Goal: Transaction & Acquisition: Purchase product/service

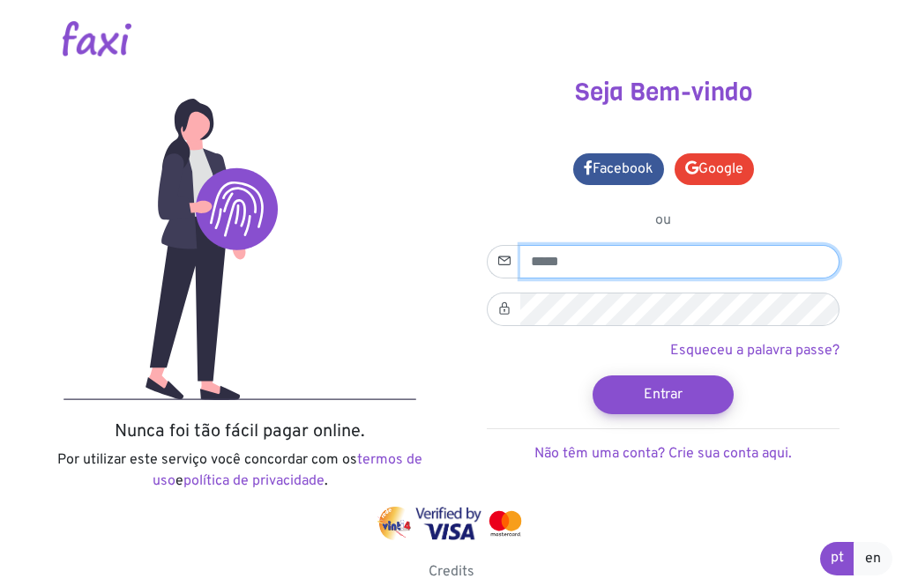
click at [661, 256] on input "email" at bounding box center [679, 261] width 319 height 33
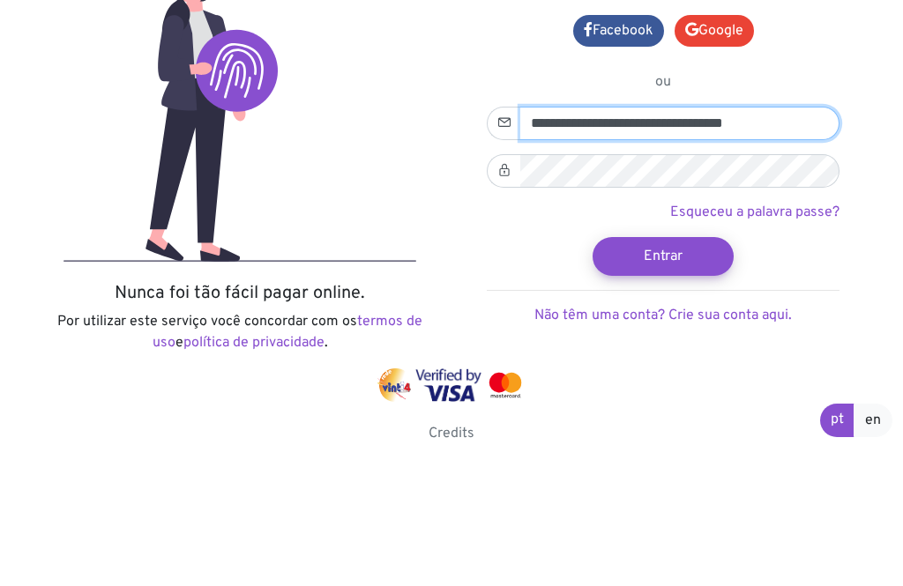
type input "**********"
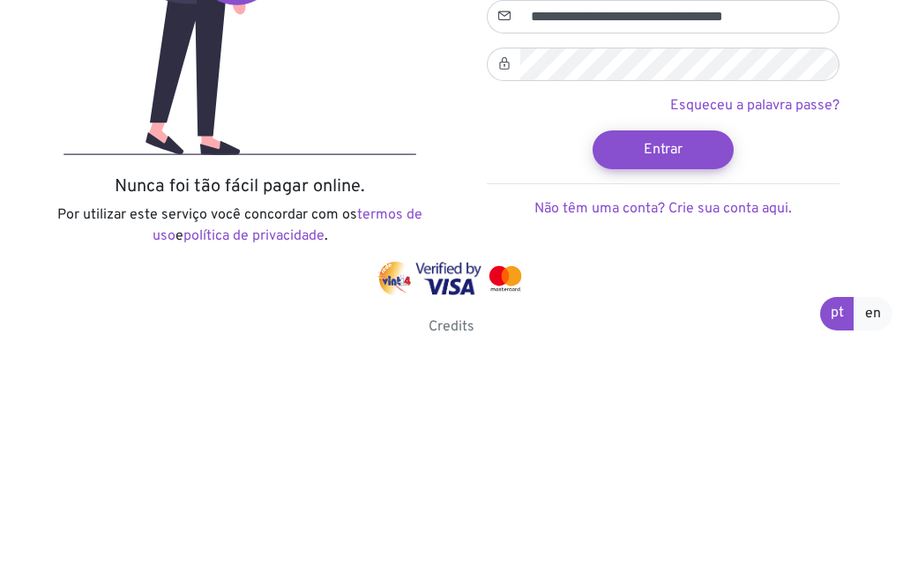
click at [693, 375] on button "Entrar" at bounding box center [662, 394] width 141 height 39
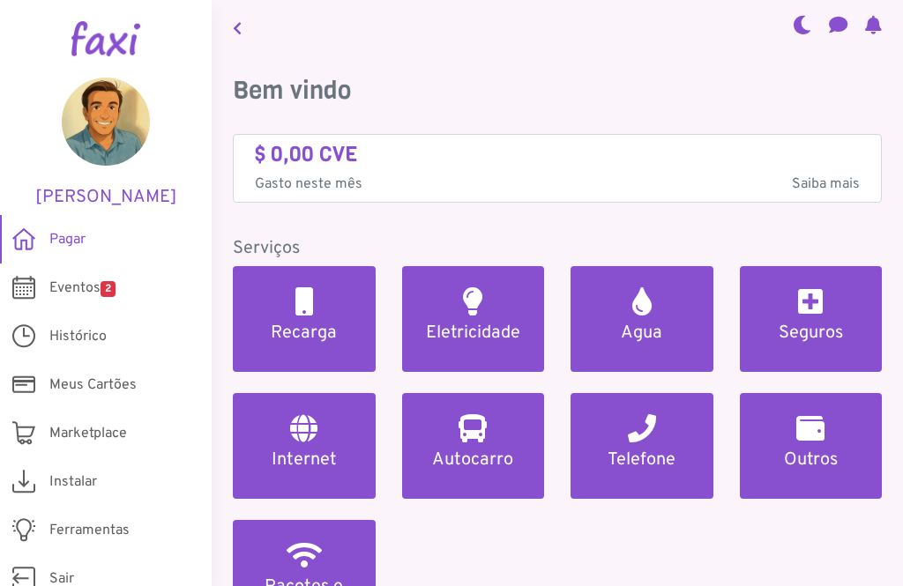
click at [71, 290] on span "Eventos 2" at bounding box center [82, 288] width 66 height 21
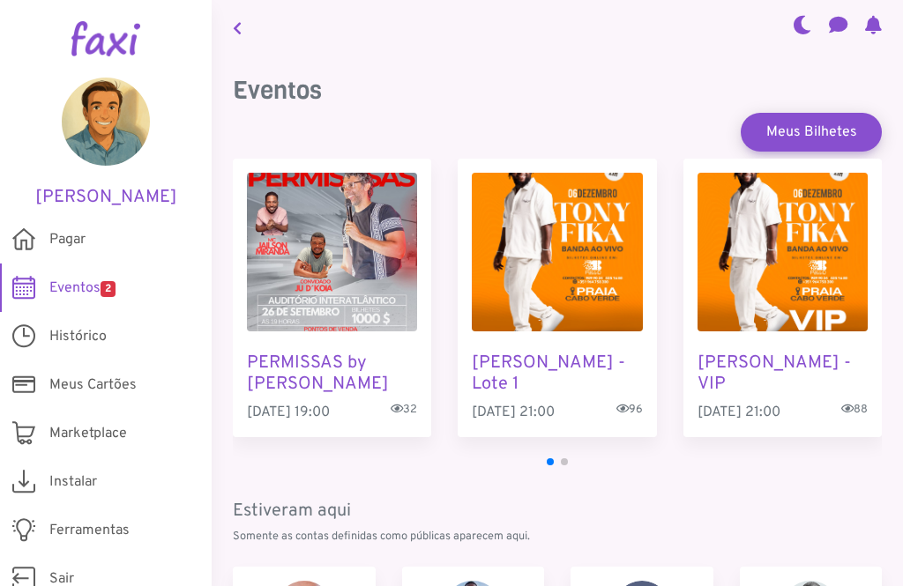
click at [69, 279] on span "Eventos 2" at bounding box center [82, 288] width 66 height 21
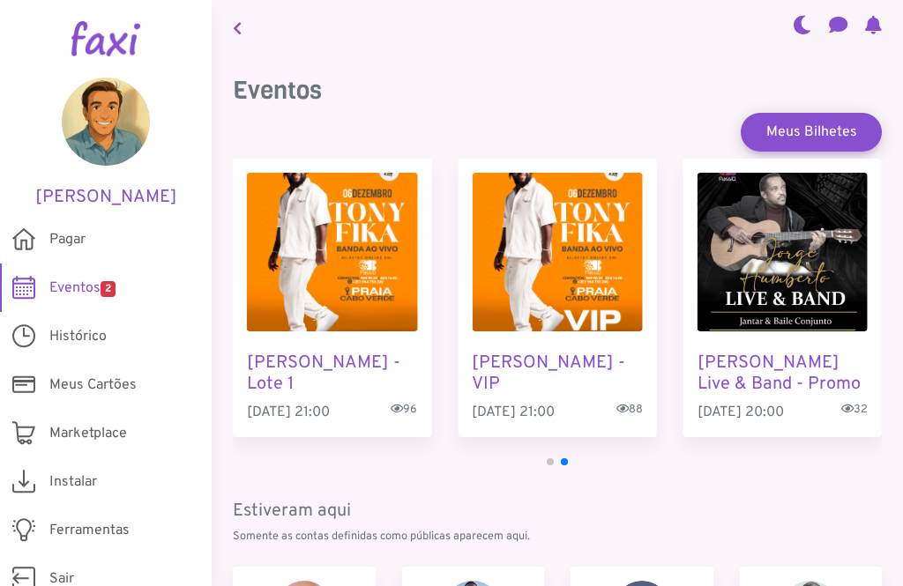
click at [72, 340] on span "Histórico" at bounding box center [77, 336] width 57 height 21
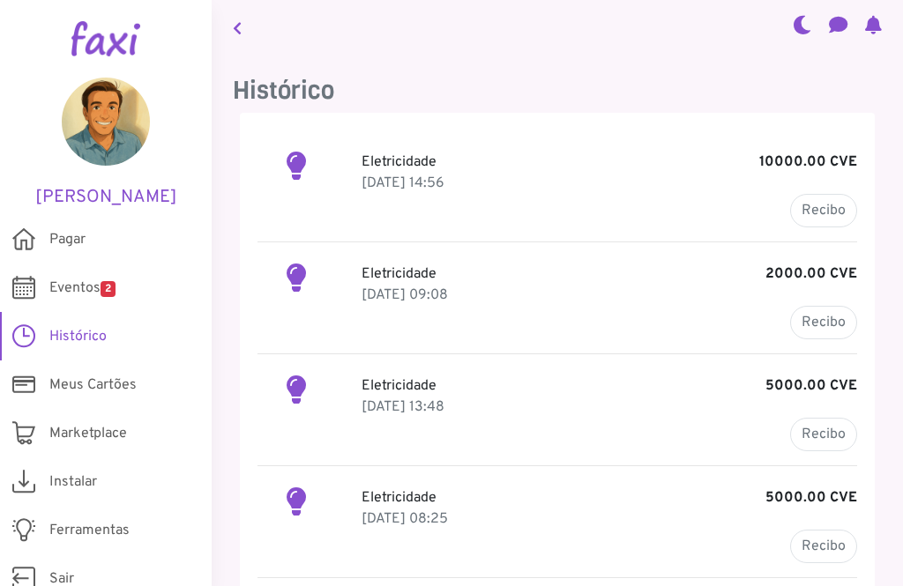
click at [357, 390] on div "Eletricidade 5000.00 CVE 27 Jan 2025, 13:48 Recibo" at bounding box center [609, 413] width 522 height 76
click at [831, 427] on link "Recibo" at bounding box center [823, 434] width 67 height 33
click at [60, 234] on span "Pagar" at bounding box center [67, 239] width 36 height 21
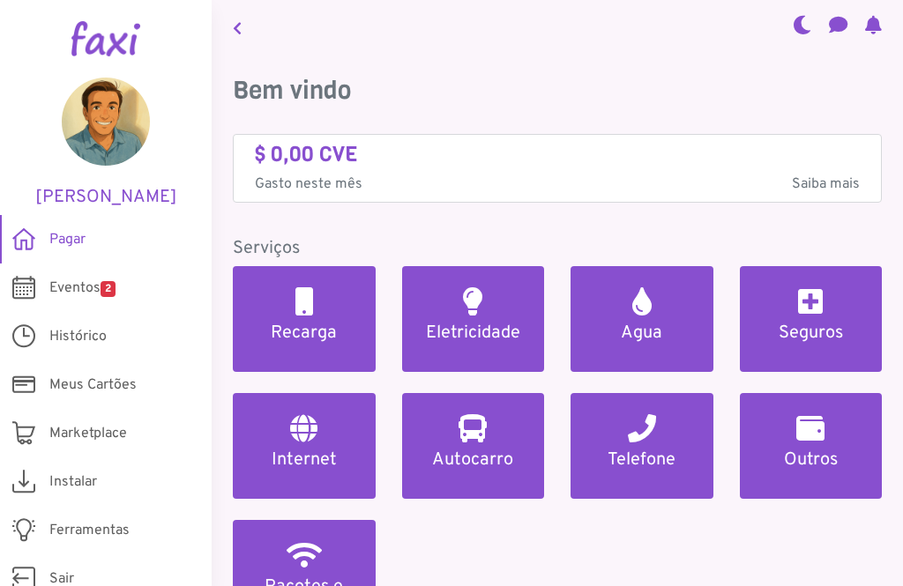
click at [480, 316] on link "Eletricidade" at bounding box center [473, 319] width 143 height 106
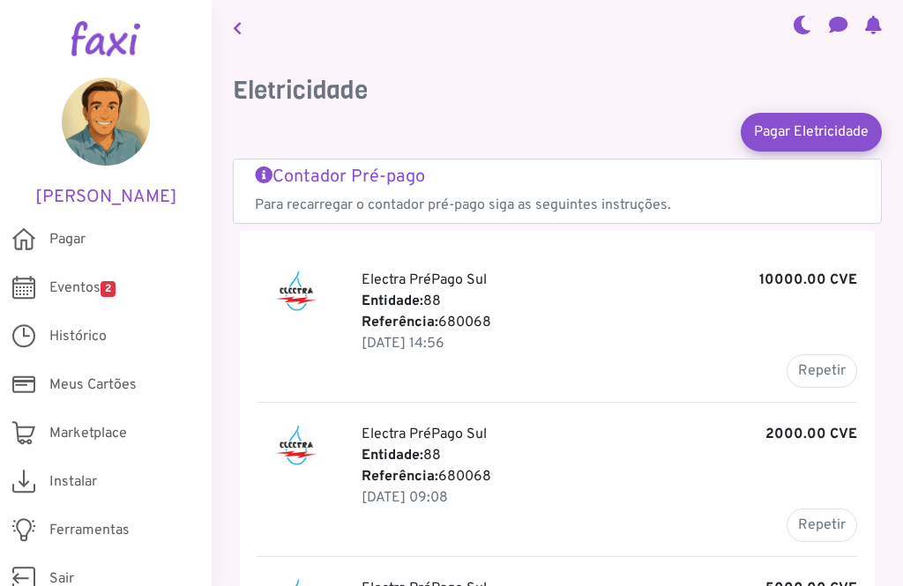
click at [453, 331] on p "Referência: 680068" at bounding box center [608, 322] width 495 height 21
click at [829, 375] on button "Repetir" at bounding box center [821, 370] width 71 height 33
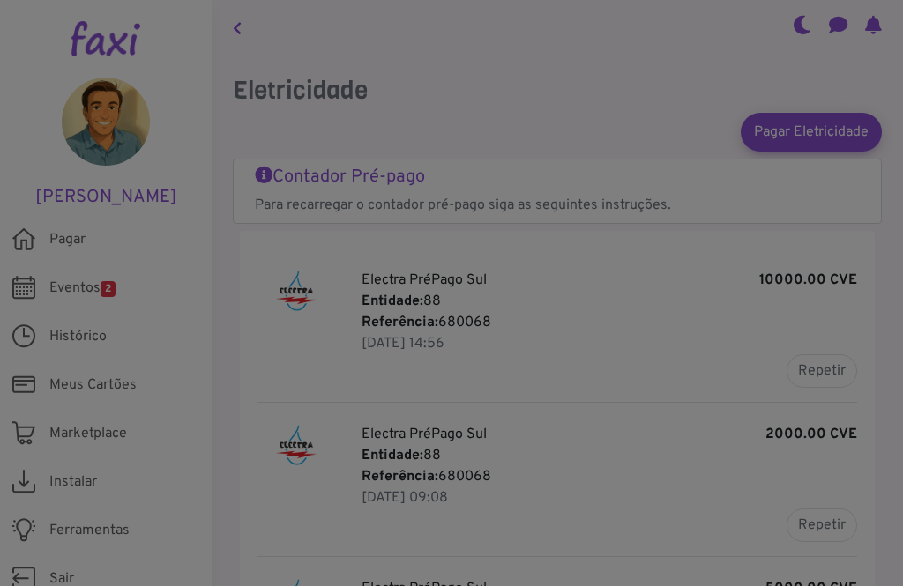
type input "******"
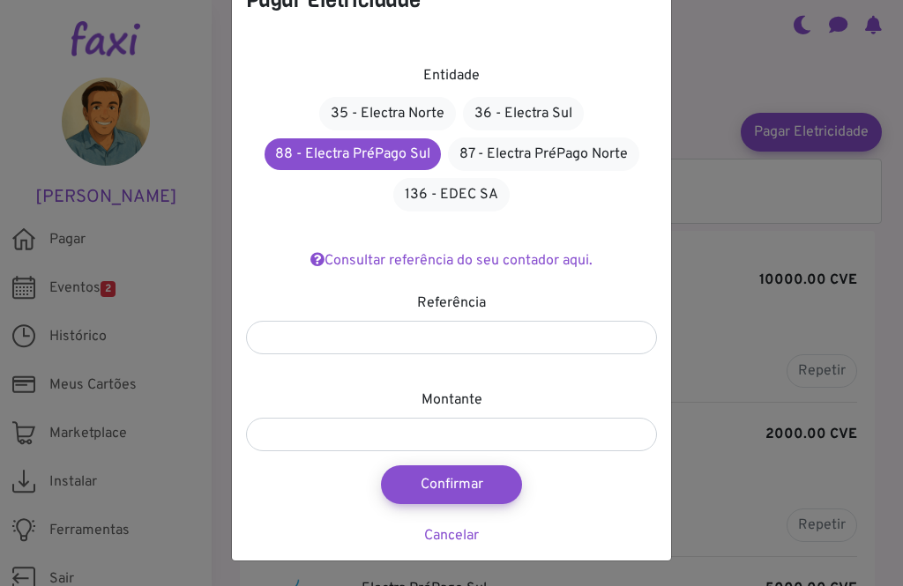
scroll to position [56, 0]
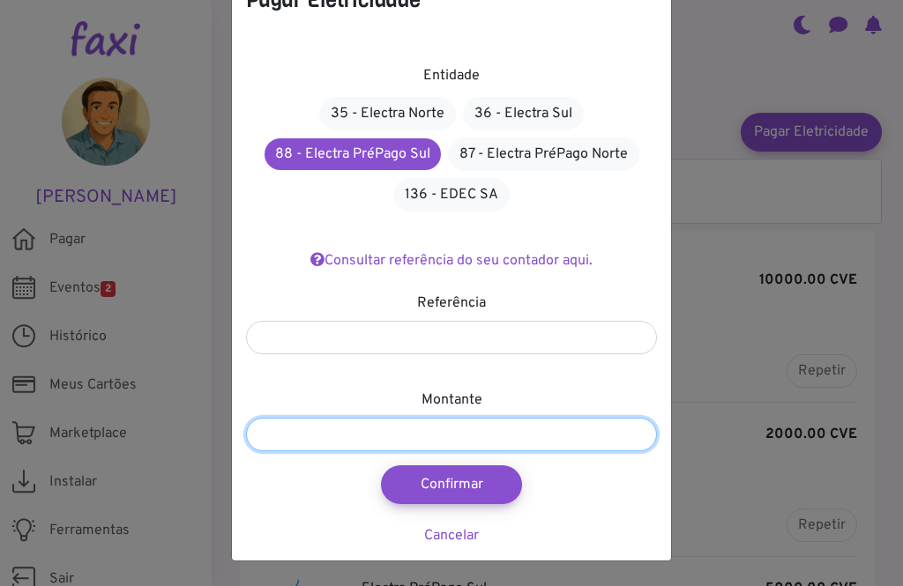
click at [408, 427] on input "********" at bounding box center [451, 434] width 411 height 33
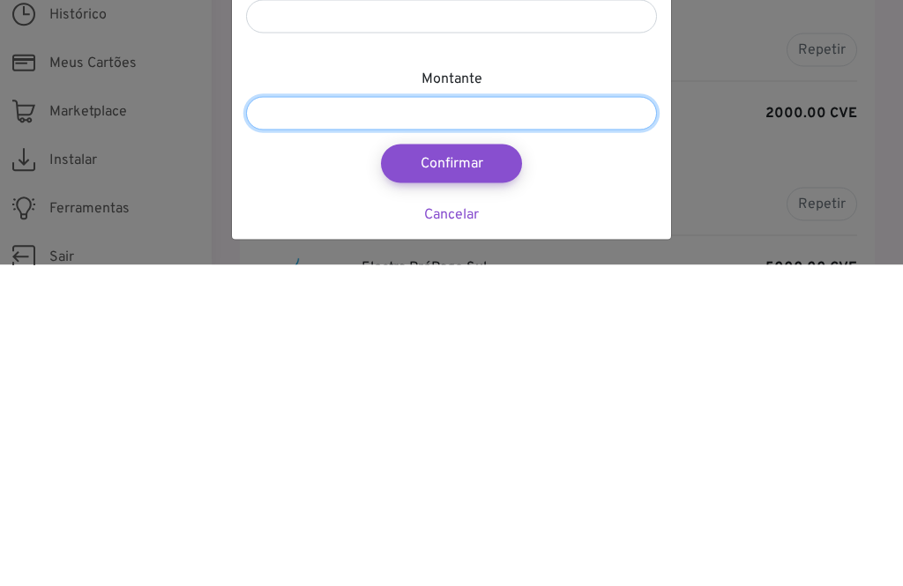
type input "*******"
type input "*"
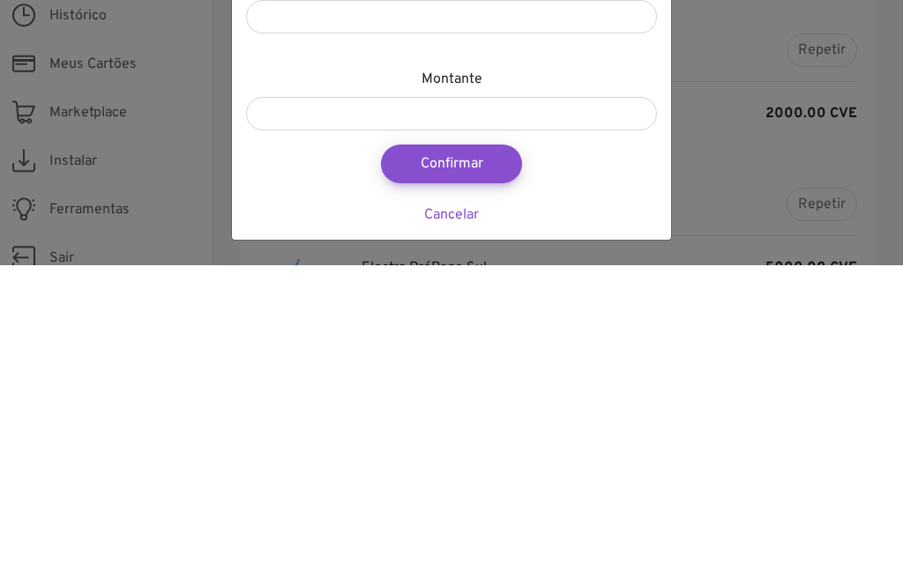
click at [450, 527] on link "Cancelar" at bounding box center [451, 536] width 55 height 18
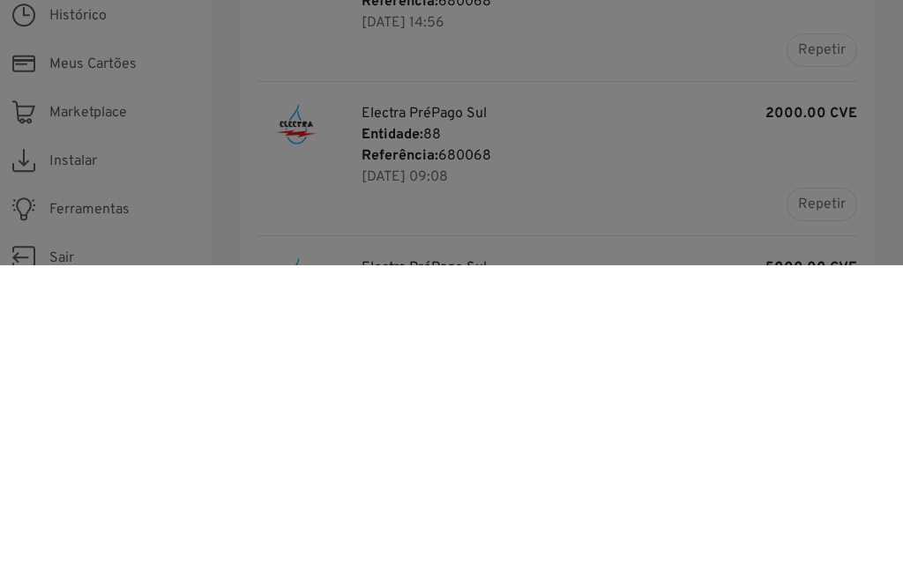
scroll to position [56, 0]
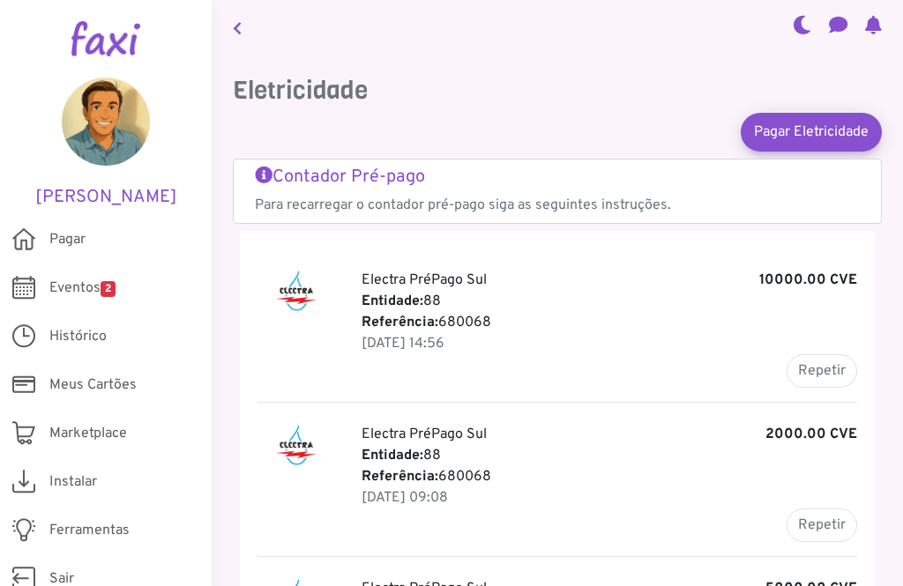
click at [834, 354] on button "Repetir" at bounding box center [821, 370] width 71 height 33
type input "********"
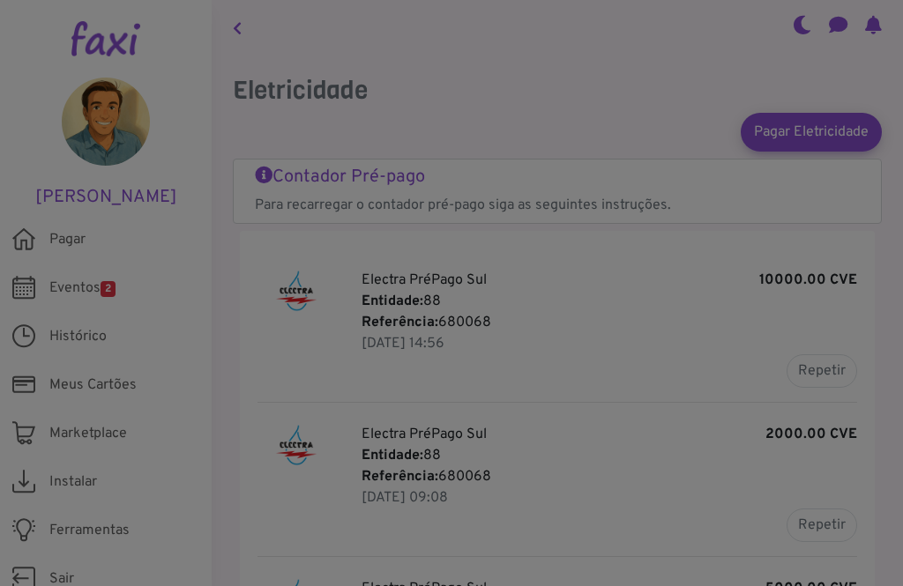
scroll to position [0, 0]
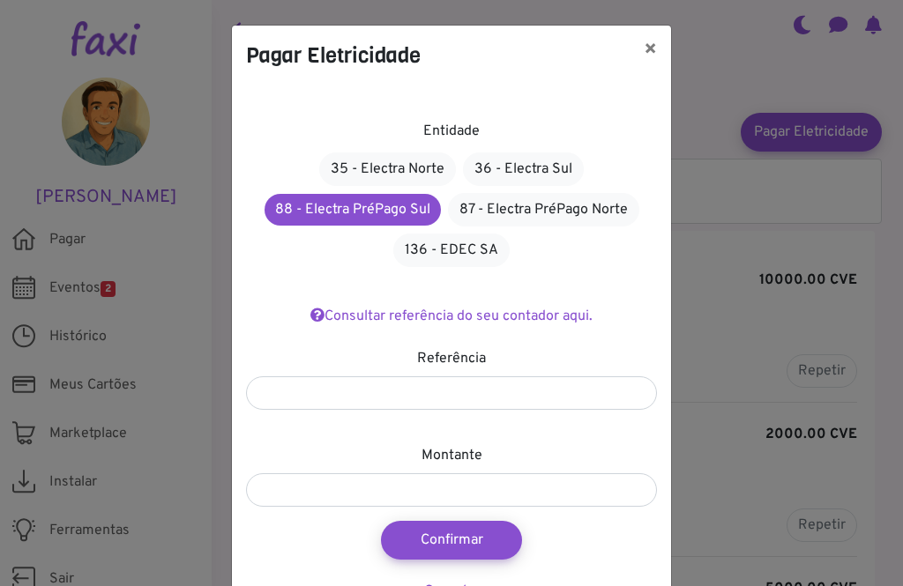
click at [472, 539] on button "Confirmar" at bounding box center [451, 540] width 141 height 39
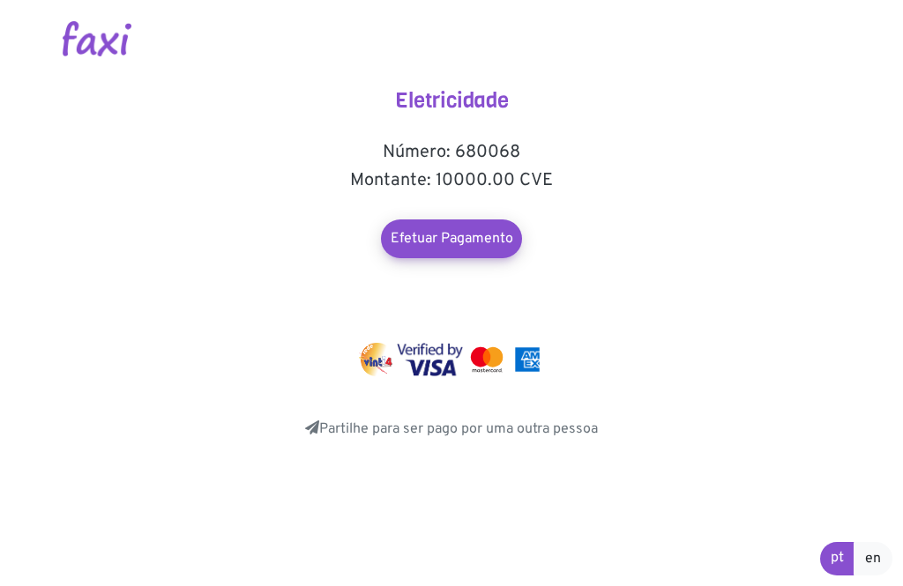
click at [412, 227] on link "Efetuar Pagamento" at bounding box center [451, 238] width 141 height 39
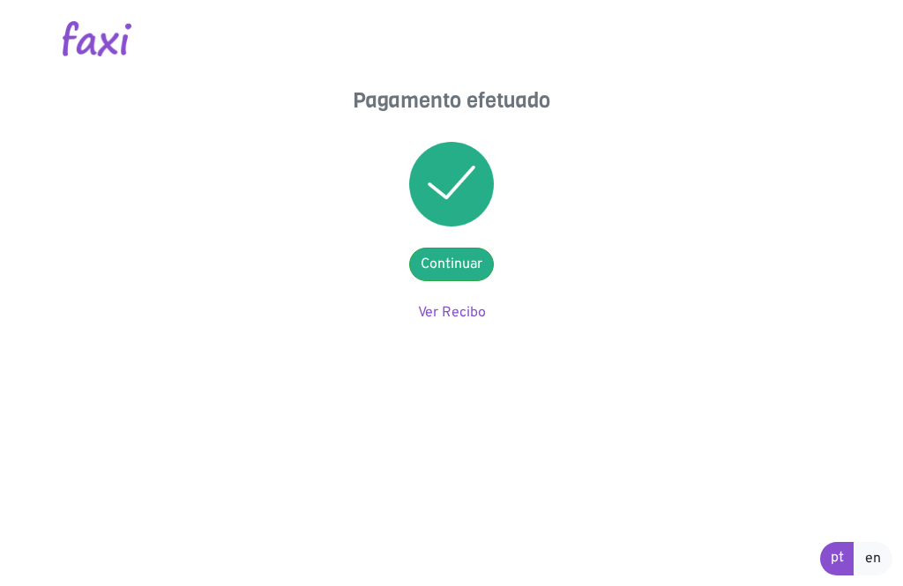
click at [433, 268] on link "Continuar" at bounding box center [451, 264] width 85 height 33
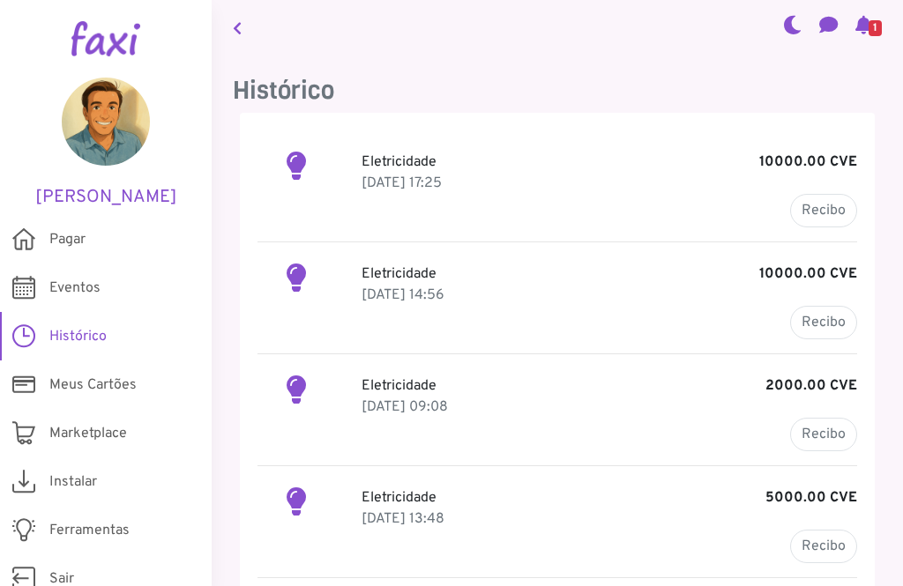
click at [833, 212] on link "Recibo" at bounding box center [823, 210] width 67 height 33
